Goal: Obtain resource: Download file/media

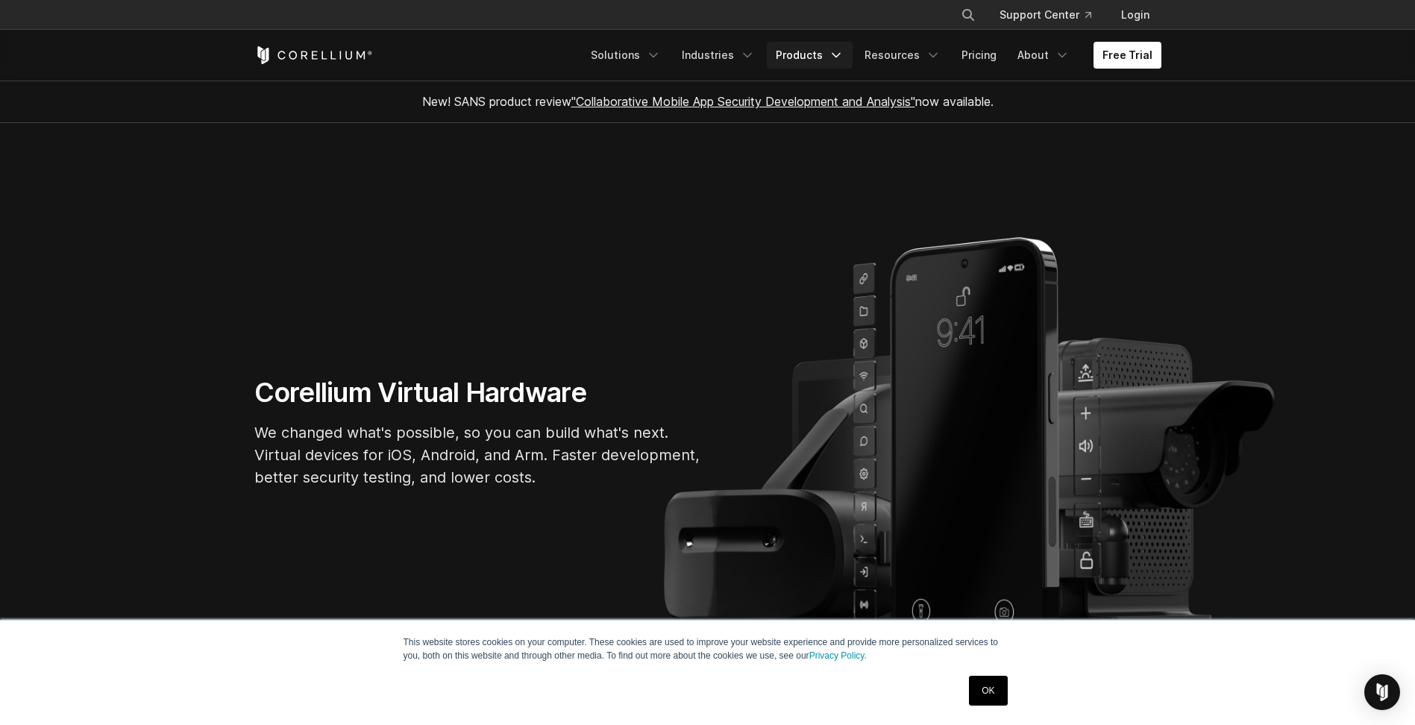
click at [844, 54] on icon "Navigation Menu" at bounding box center [836, 55] width 15 height 15
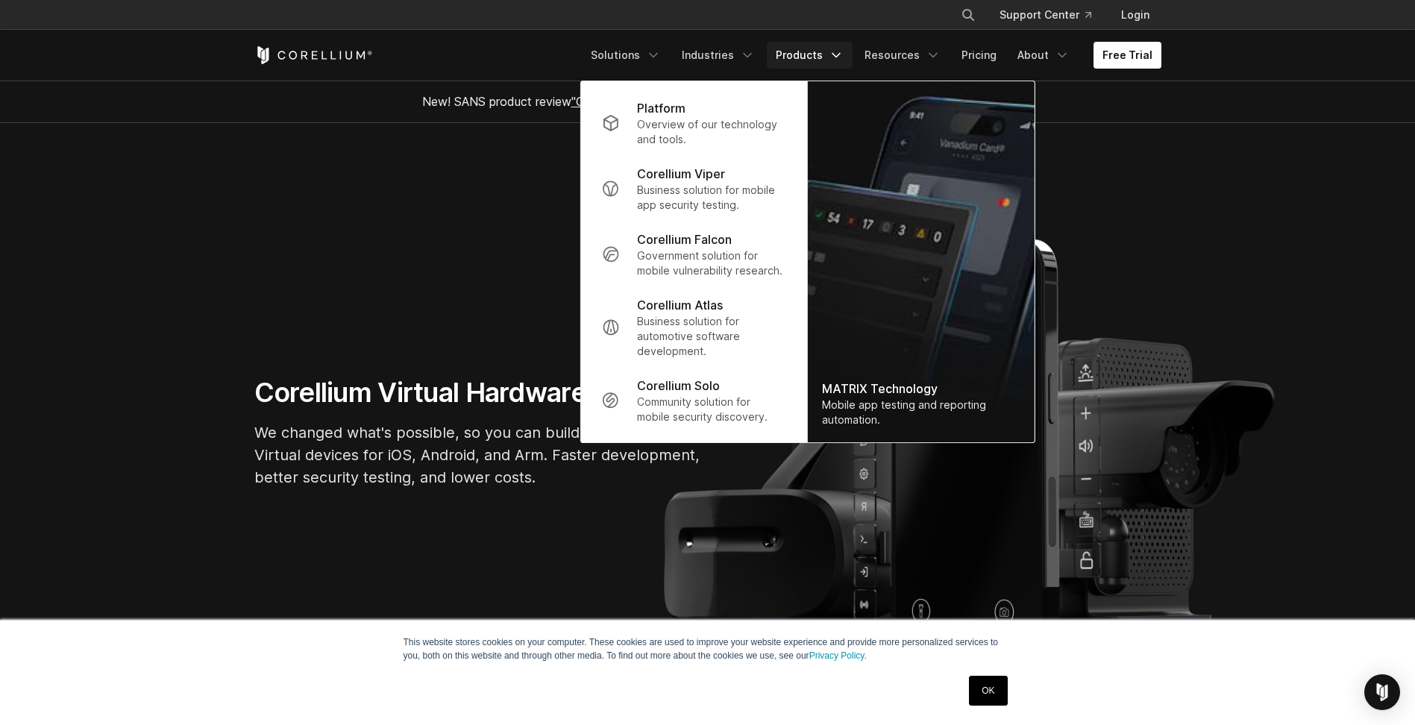
click at [1196, 148] on section "Corellium Virtual Hardware We changed what's possible, so you can build what's …" at bounding box center [707, 438] width 1415 height 631
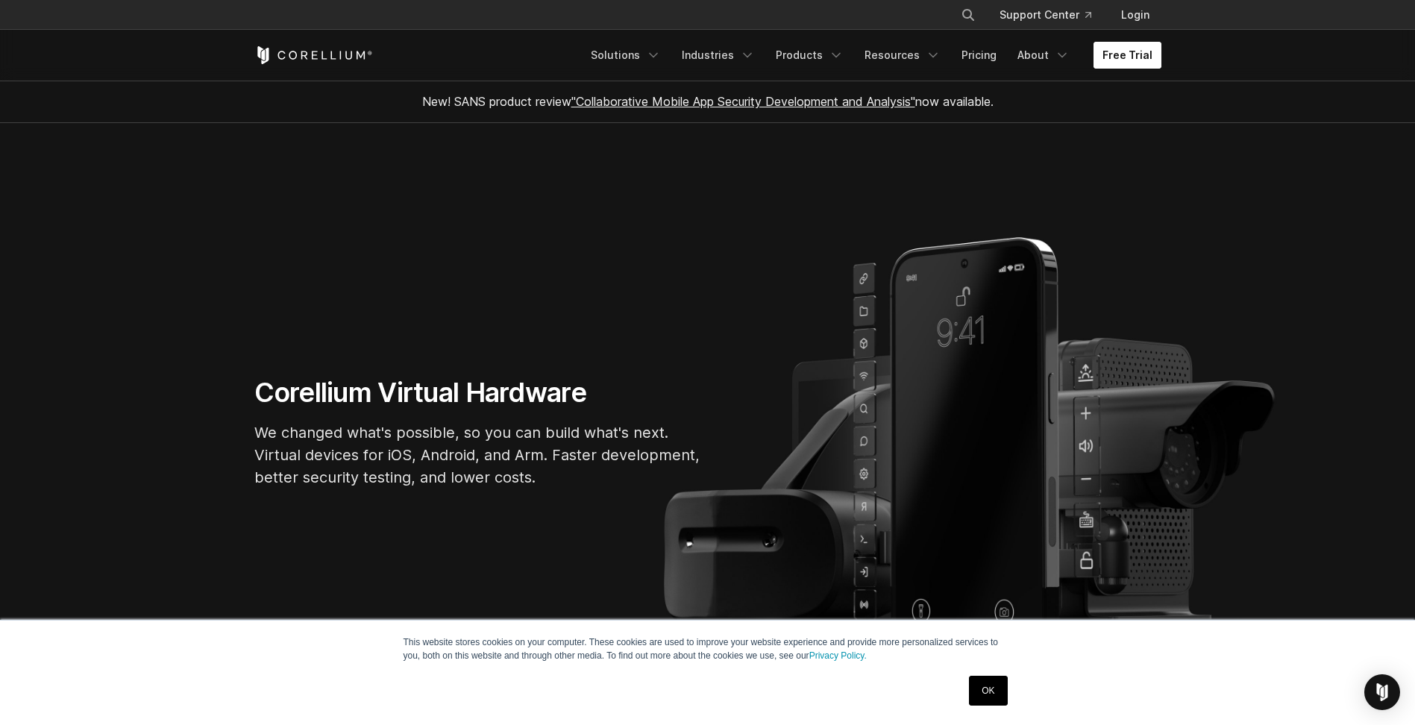
click at [1117, 48] on link "Free Trial" at bounding box center [1127, 55] width 68 height 27
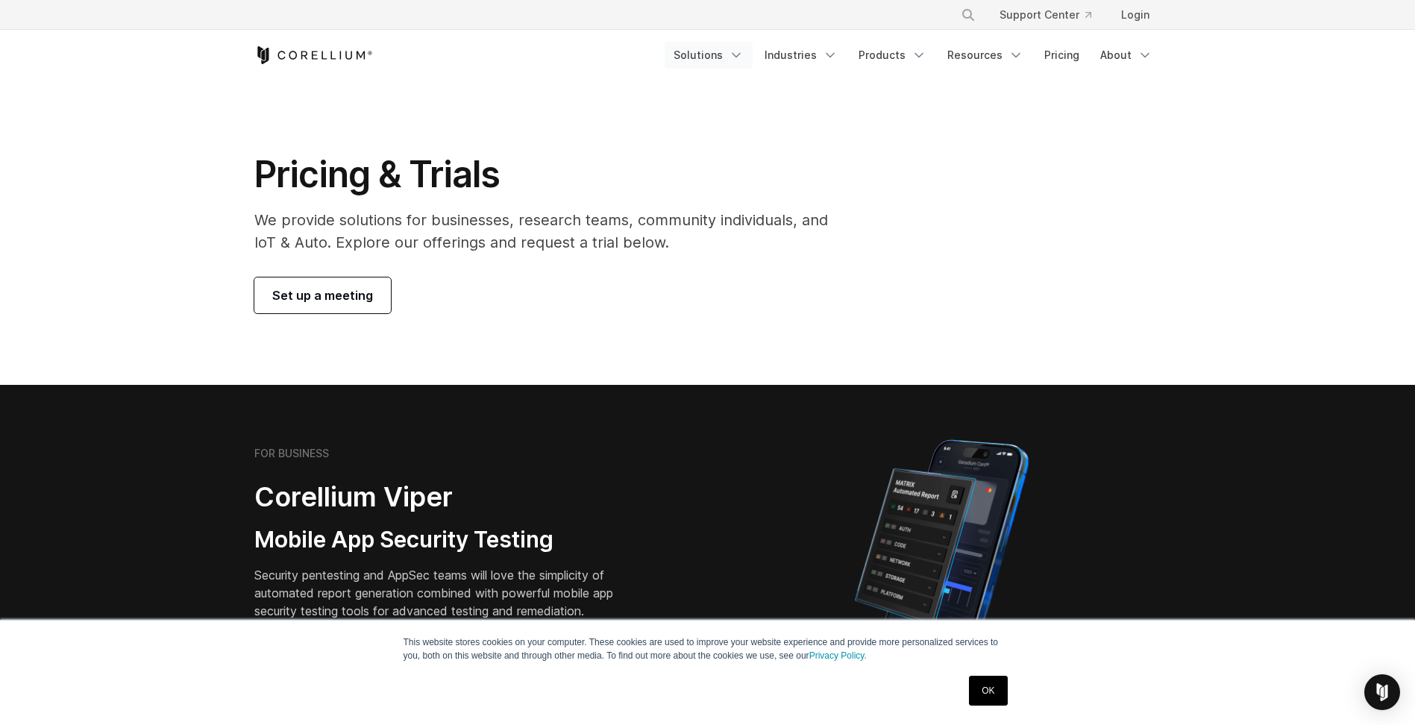
click at [728, 56] on link "Solutions" at bounding box center [709, 55] width 88 height 27
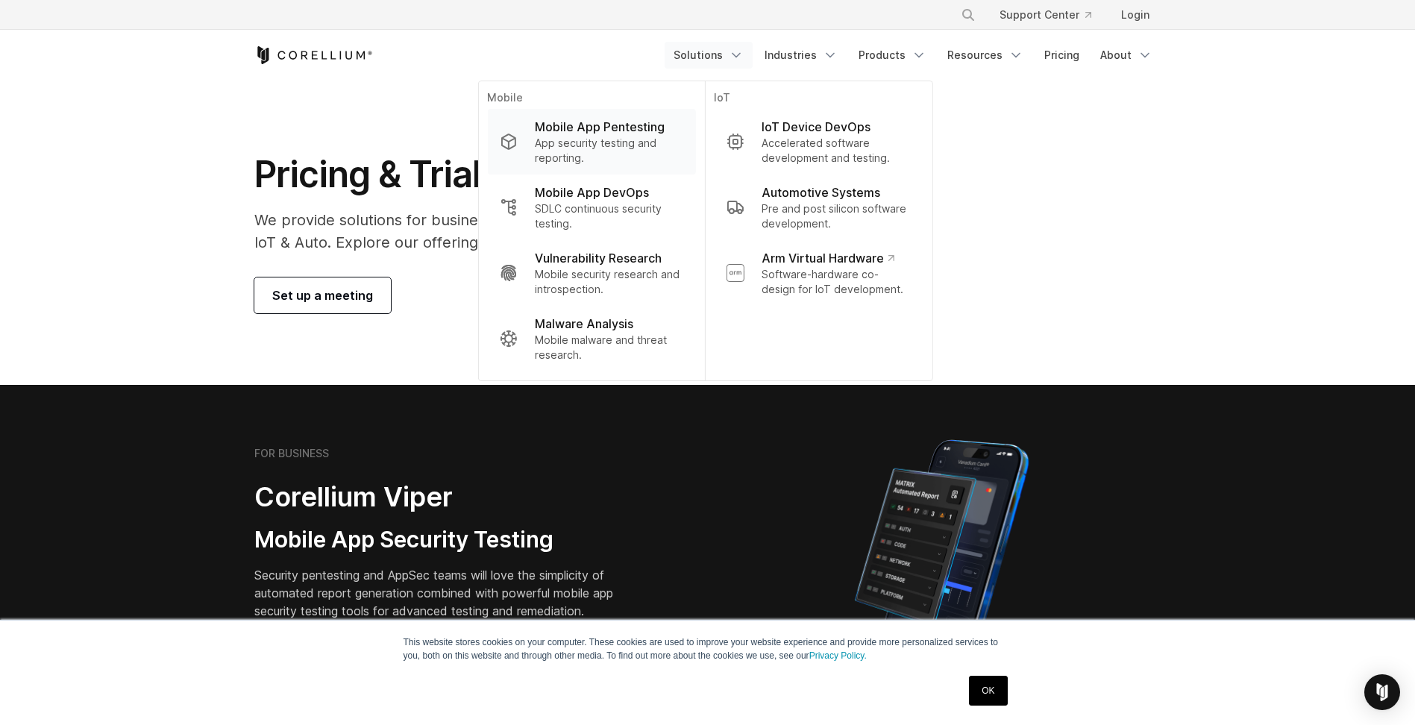
click at [636, 135] on p "Mobile App Pentesting" at bounding box center [600, 127] width 130 height 18
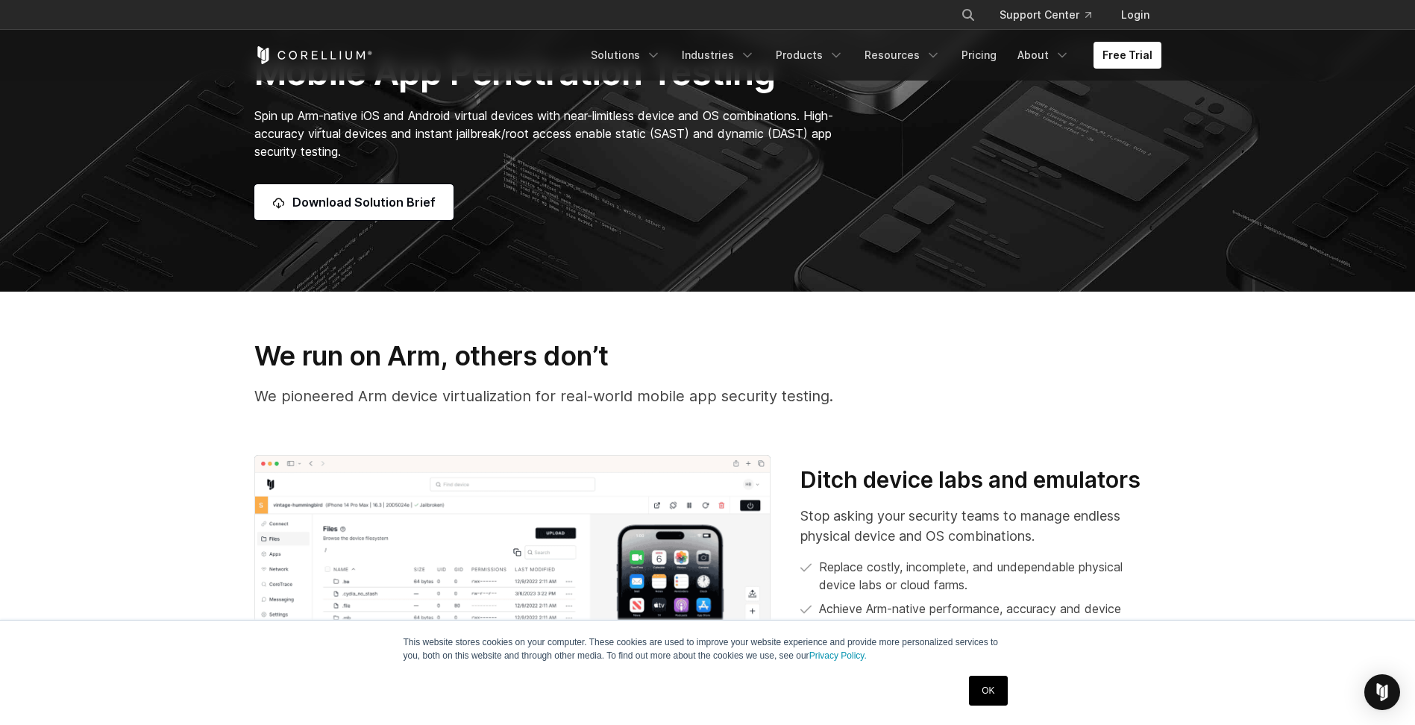
scroll to position [398, 0]
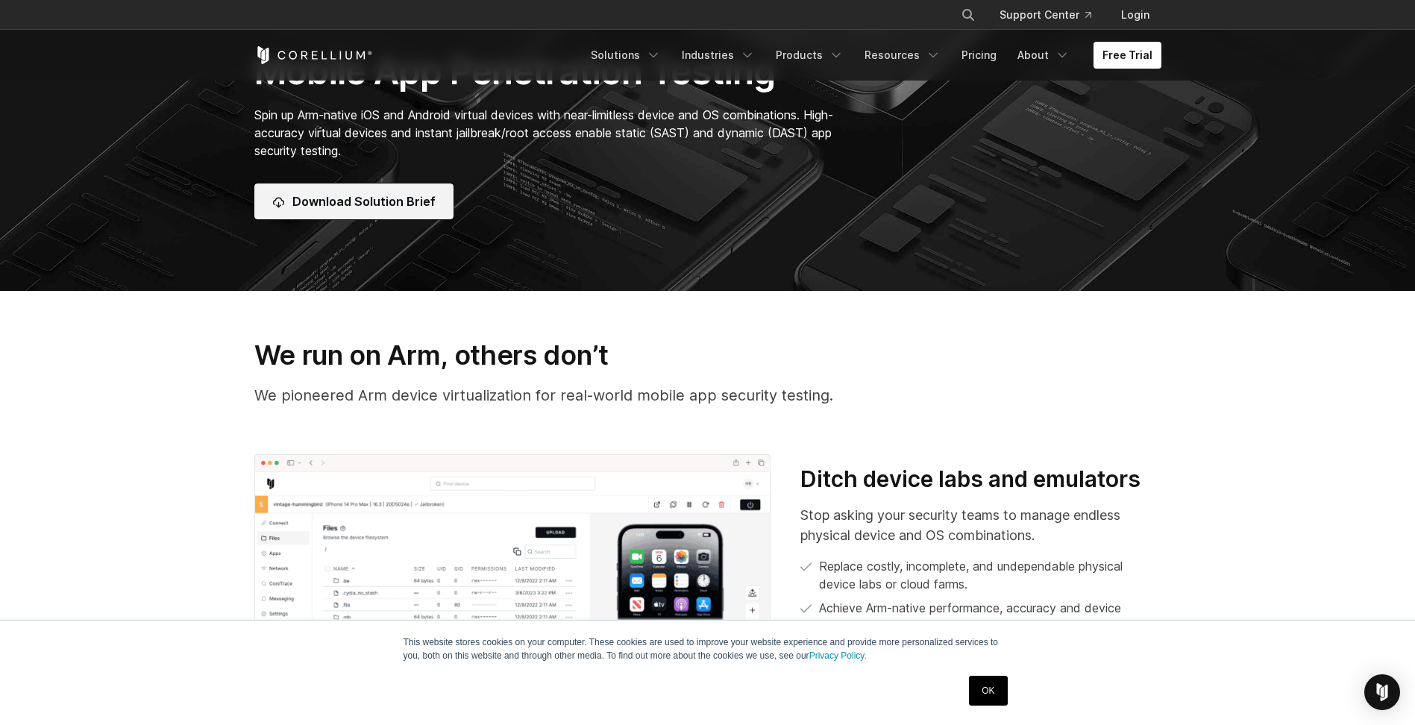
click at [389, 201] on span "Download Solution Brief" at bounding box center [363, 201] width 143 height 18
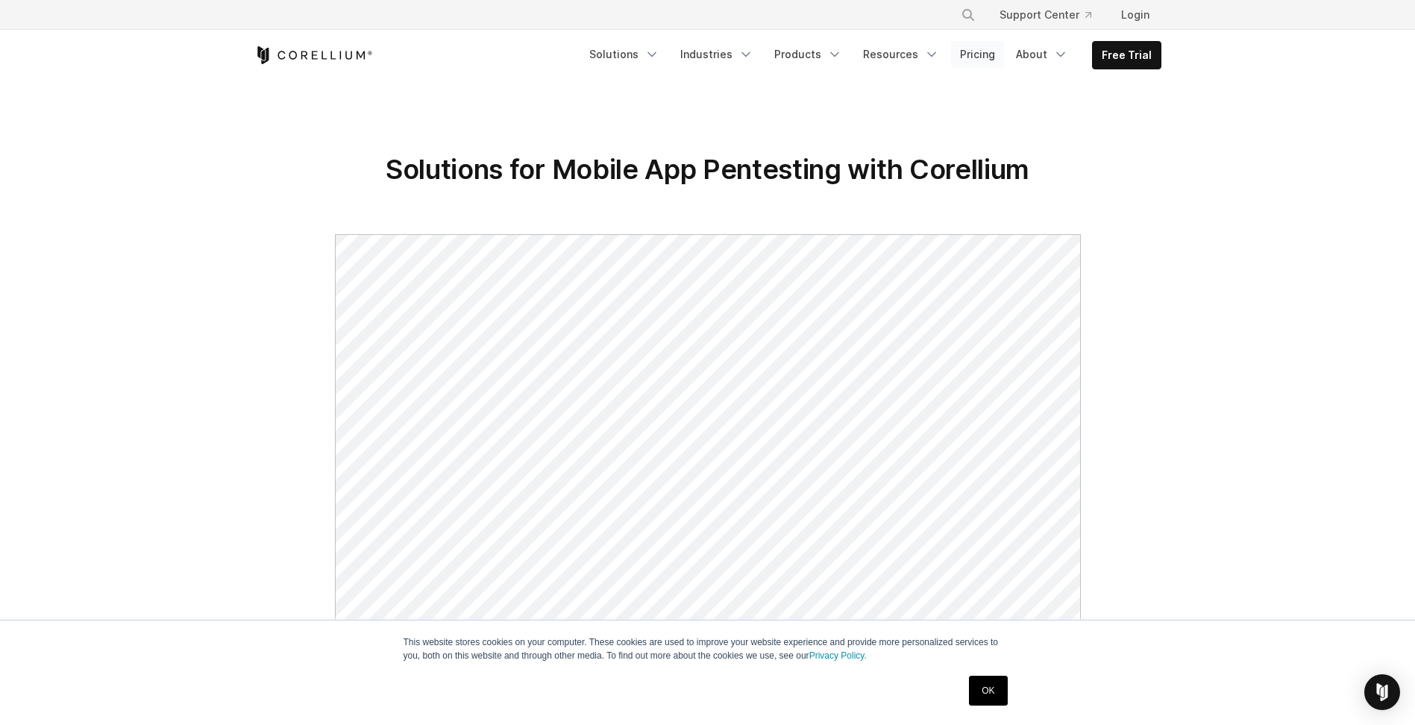
click at [992, 51] on link "Pricing" at bounding box center [977, 54] width 53 height 27
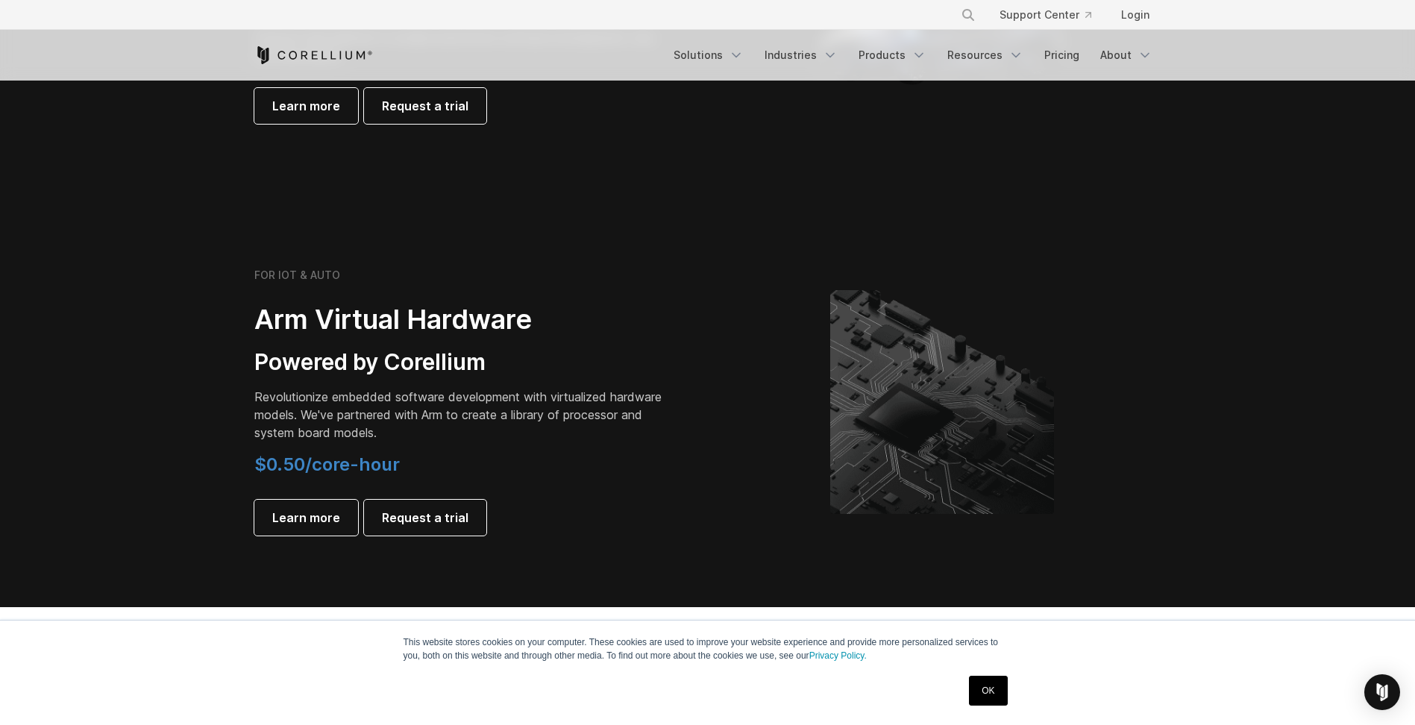
scroll to position [1989, 0]
